Goal: Check status: Check status

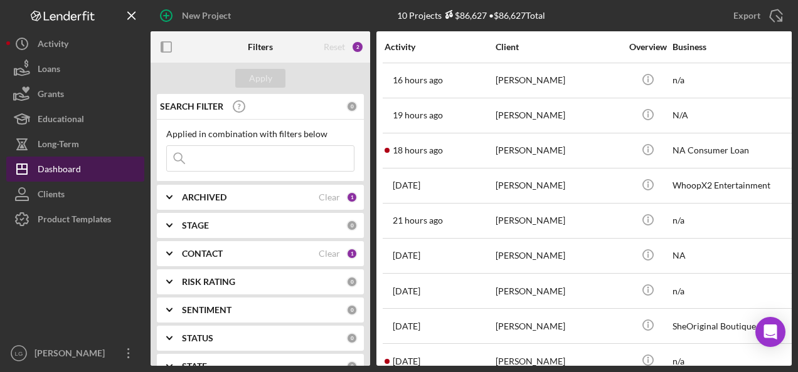
click at [44, 164] on div "Dashboard" at bounding box center [59, 171] width 43 height 28
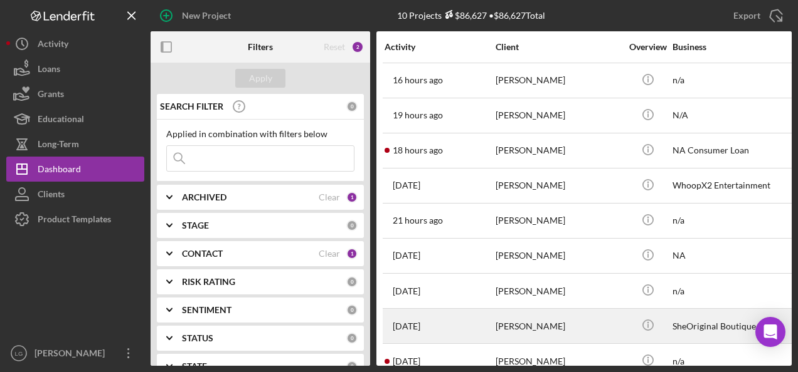
scroll to position [60, 0]
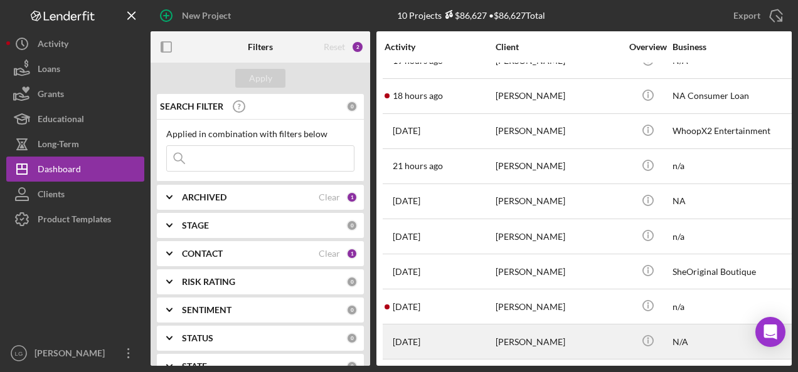
click at [470, 337] on div "[DATE] [PERSON_NAME]" at bounding box center [439, 341] width 110 height 33
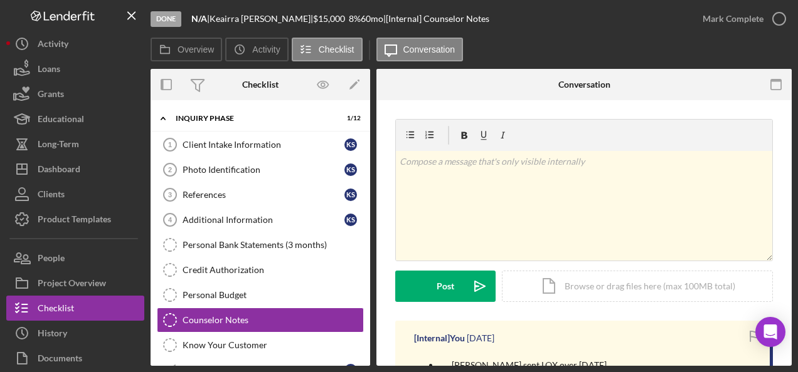
scroll to position [84, 0]
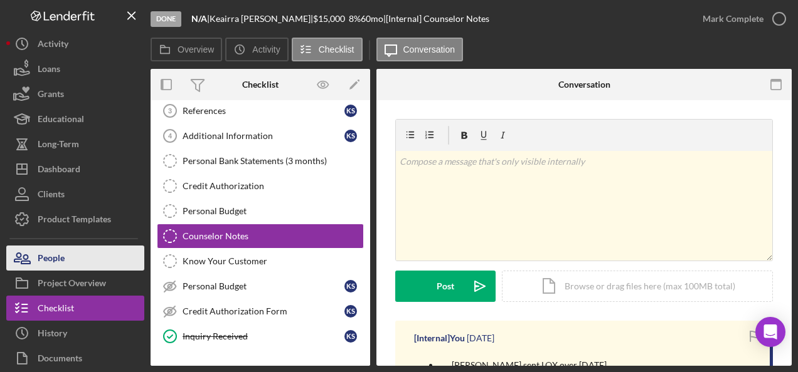
click at [82, 260] on button "People" at bounding box center [75, 258] width 138 height 25
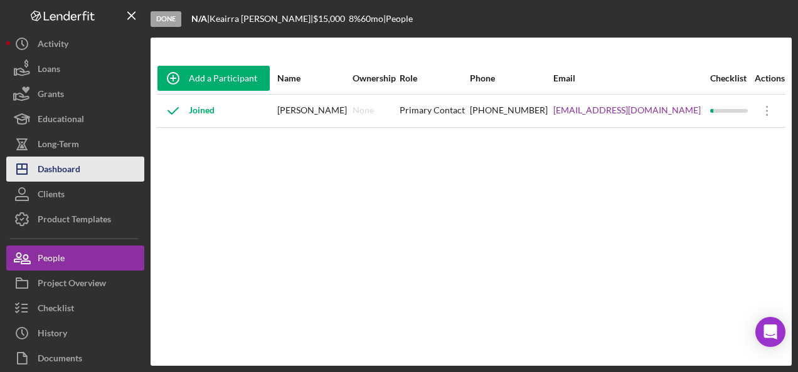
click at [40, 169] on div "Dashboard" at bounding box center [59, 171] width 43 height 28
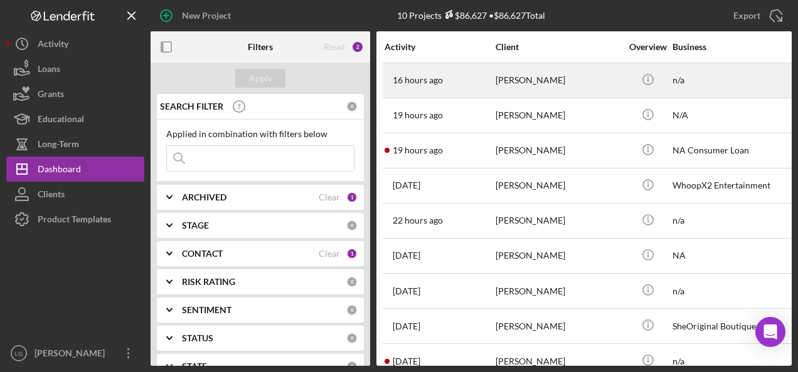
click at [505, 89] on div "[PERSON_NAME]" at bounding box center [557, 80] width 125 height 33
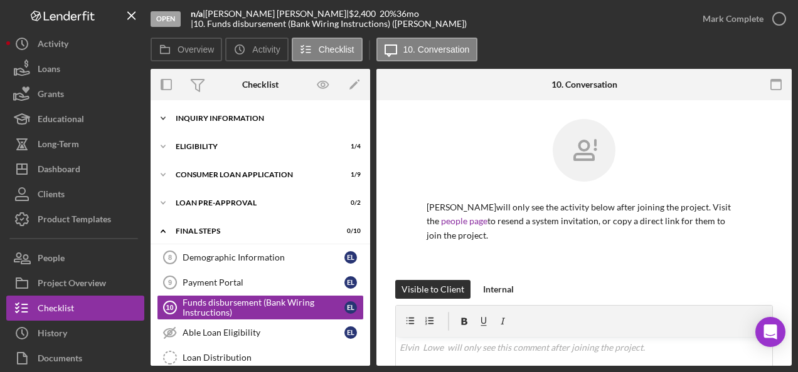
click at [234, 118] on div "Inquiry Information" at bounding box center [265, 119] width 179 height 8
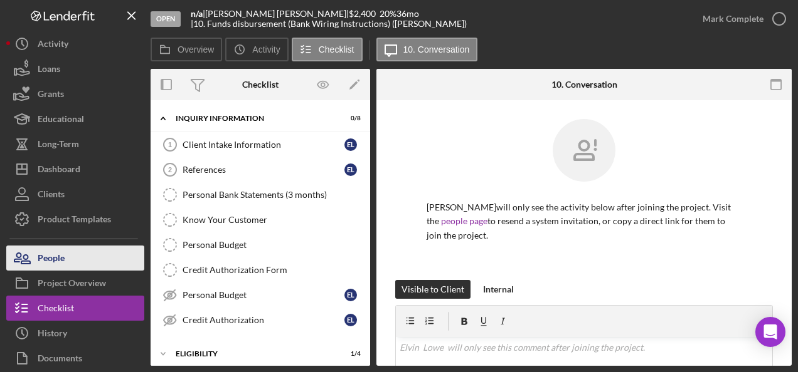
click at [97, 261] on button "People" at bounding box center [75, 258] width 138 height 25
